Goal: Find specific page/section: Find specific page/section

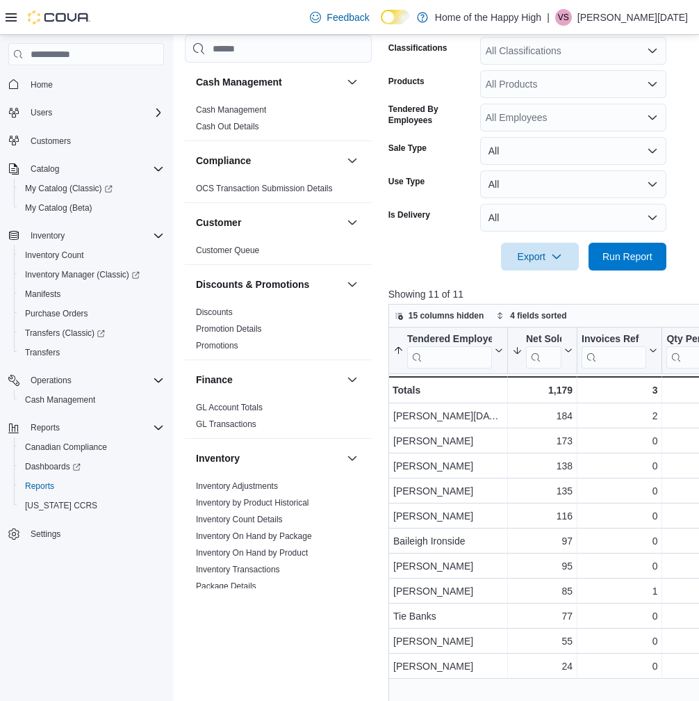
scroll to position [626, 0]
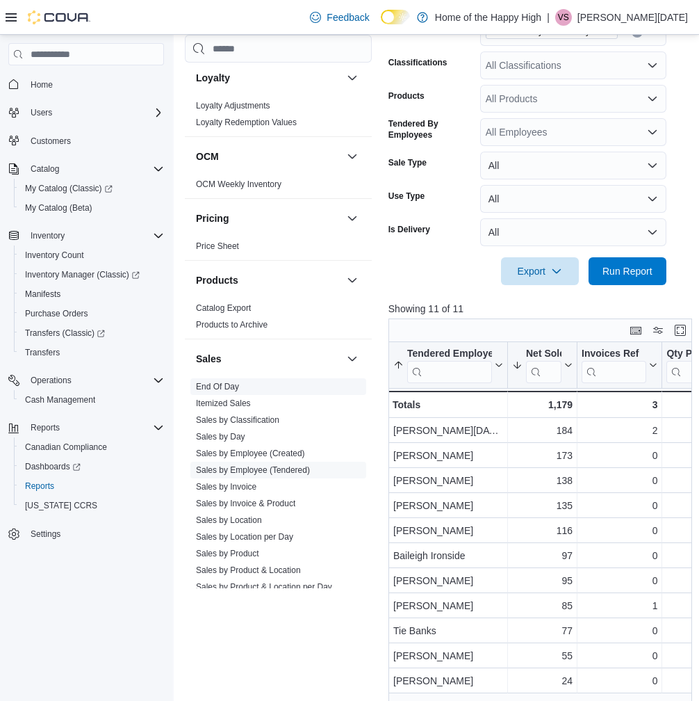
click at [221, 387] on link "End Of Day" at bounding box center [217, 387] width 43 height 10
